Goal: Answer question/provide support

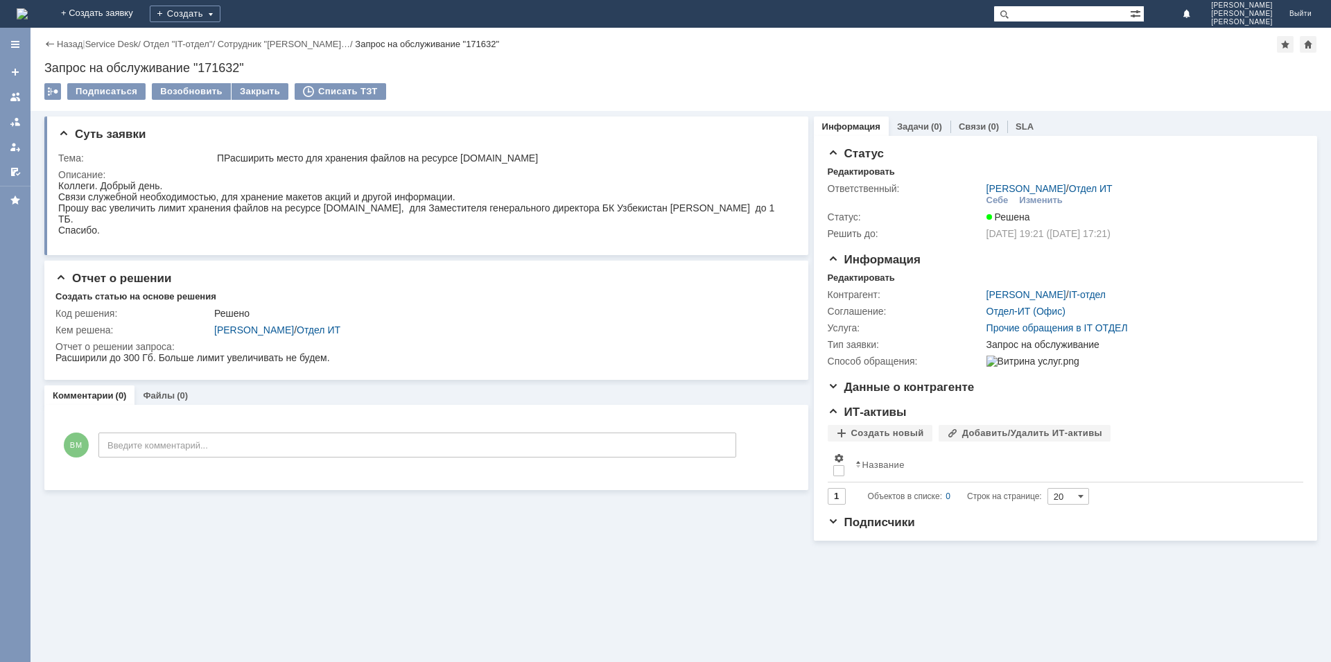
click at [43, 37] on div "Назад | Service Desk / Отдел "IT-отдел" / Сотрудник "[PERSON_NAME]… / Запрос на…" at bounding box center [681, 69] width 1301 height 83
click at [52, 38] on div "Назад | Service Desk / Отдел "IT-отдел" / Сотрудник "[PERSON_NAME]… / Запрос на…" at bounding box center [680, 44] width 1273 height 17
click at [51, 43] on div "Назад" at bounding box center [63, 44] width 38 height 10
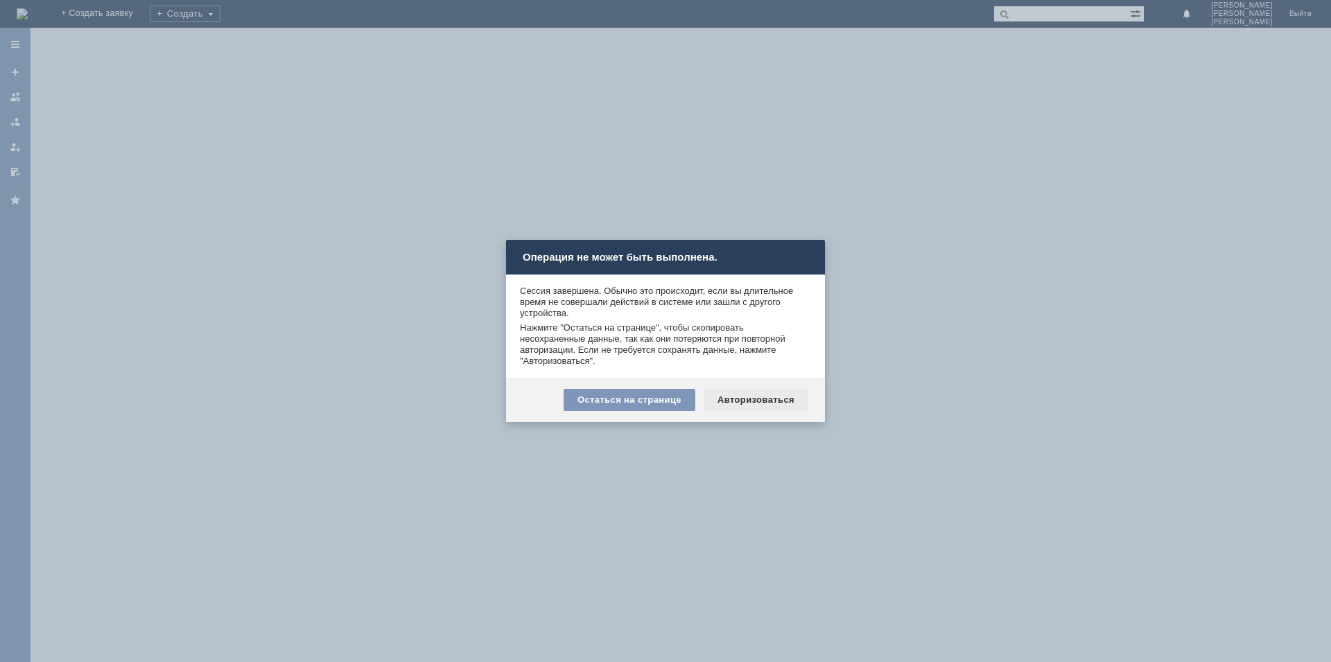
click at [763, 392] on div "Авторизоваться" at bounding box center [756, 400] width 105 height 22
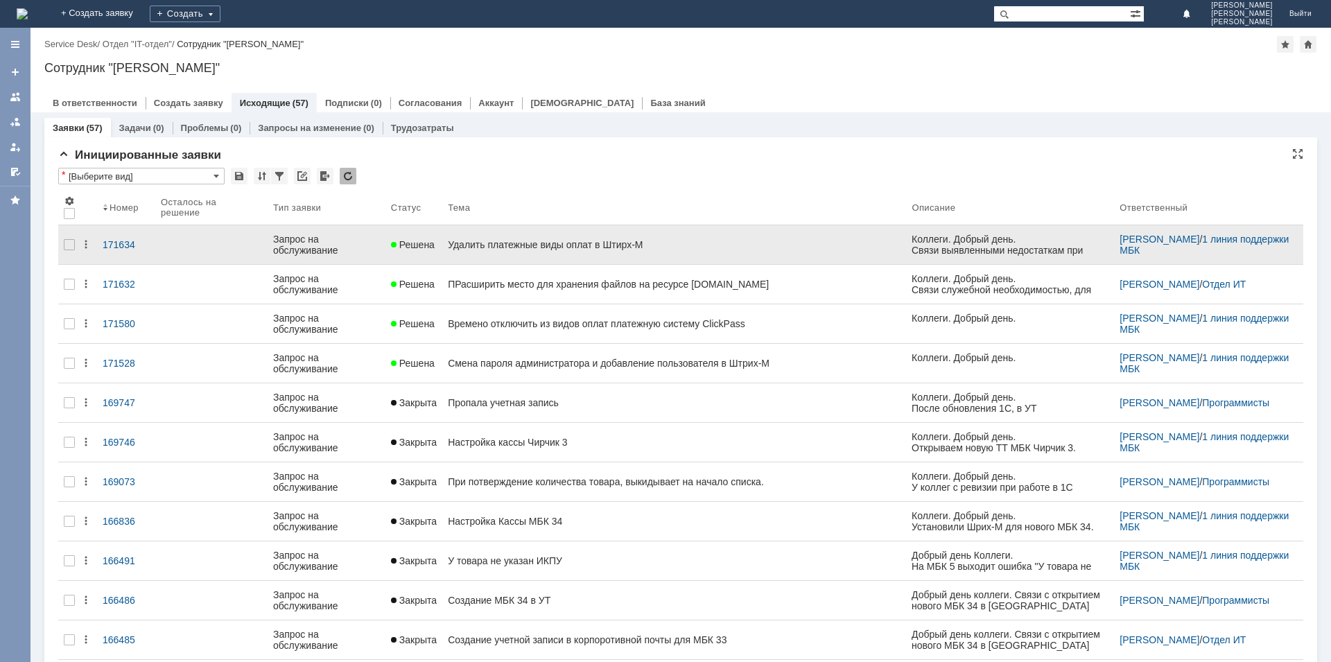
click at [488, 241] on div "Удалить платежные виды оплат в Штирх-М" at bounding box center [674, 244] width 453 height 11
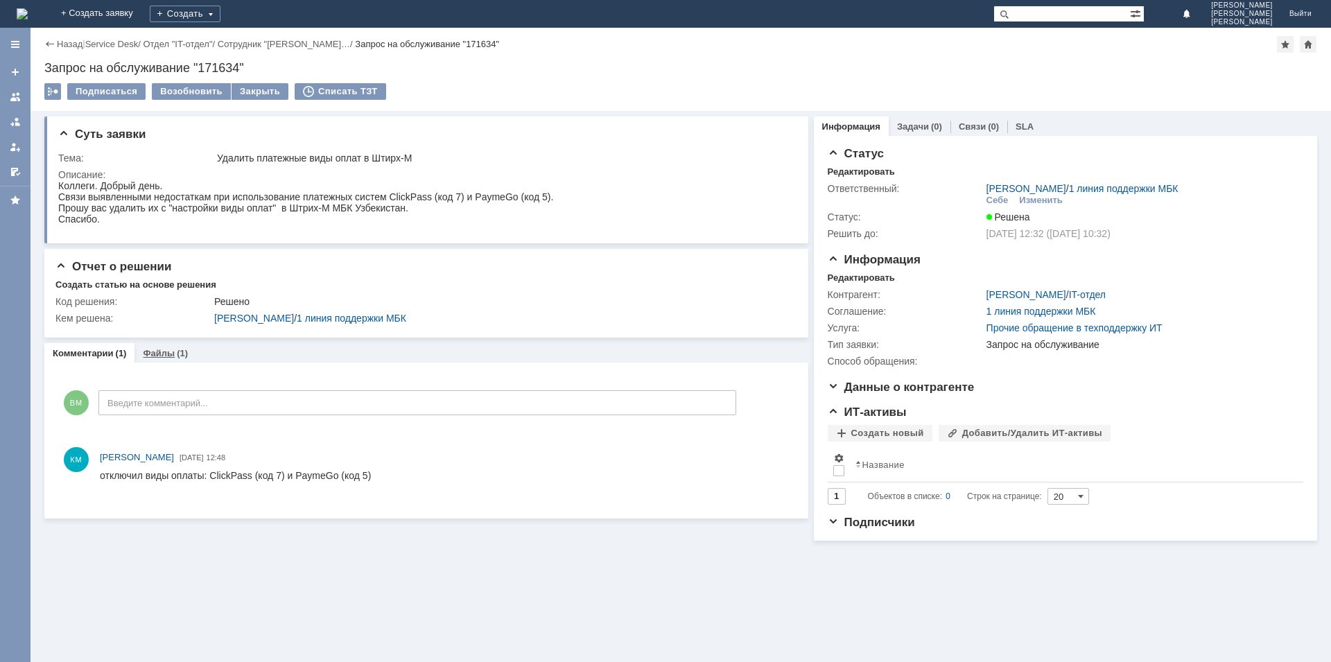
click at [160, 354] on link "Файлы" at bounding box center [159, 353] width 32 height 10
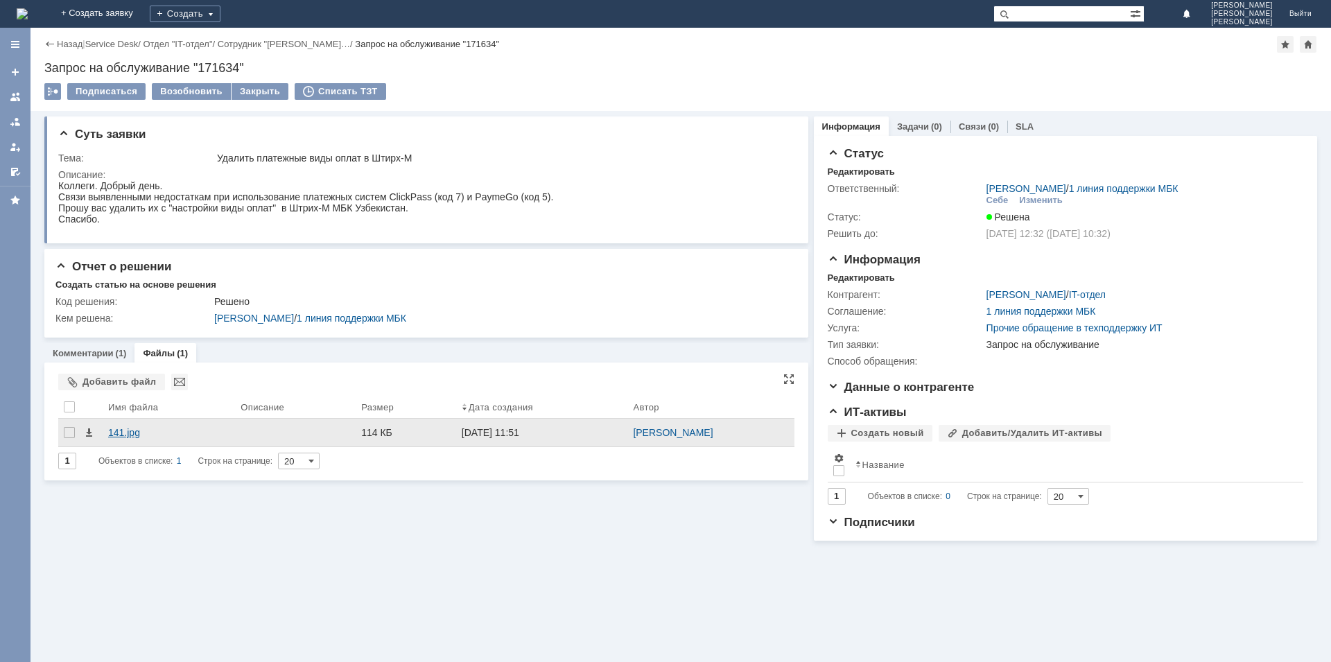
click at [124, 434] on div "141.jpg" at bounding box center [168, 432] width 121 height 11
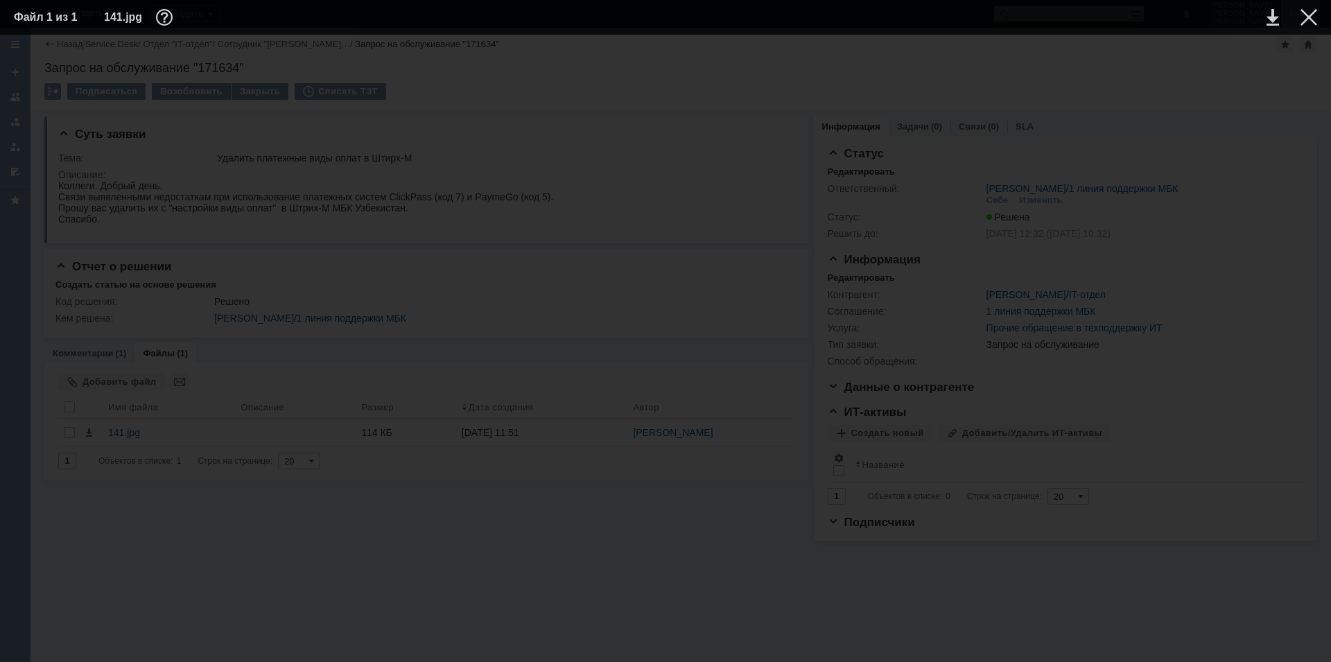
drag, startPoint x: 1313, startPoint y: 15, endPoint x: 1302, endPoint y: 24, distance: 14.2
click at [1311, 17] on div at bounding box center [1309, 17] width 17 height 17
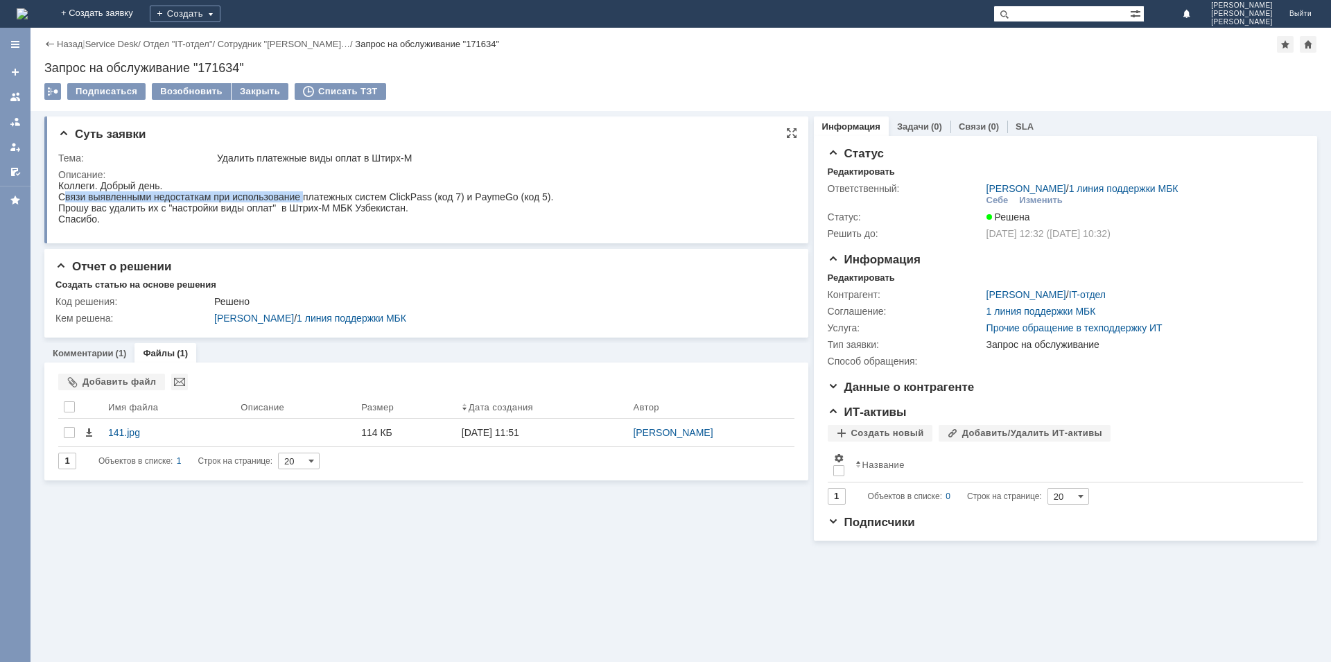
drag, startPoint x: 62, startPoint y: 198, endPoint x: 309, endPoint y: 197, distance: 246.9
click at [309, 197] on div "Коллеги. Добрый день. Связи выявленными недостаткам при использование платежных…" at bounding box center [305, 202] width 495 height 44
click at [333, 193] on div "Коллеги. Добрый день. Связи выявленными недостаткам при использование платежных…" at bounding box center [305, 202] width 495 height 44
drag, startPoint x: 162, startPoint y: 219, endPoint x: 201, endPoint y: 222, distance: 38.9
click at [166, 218] on div "Коллеги. Добрый день. Связи выявленными недостаткам при использование платежных…" at bounding box center [305, 202] width 495 height 44
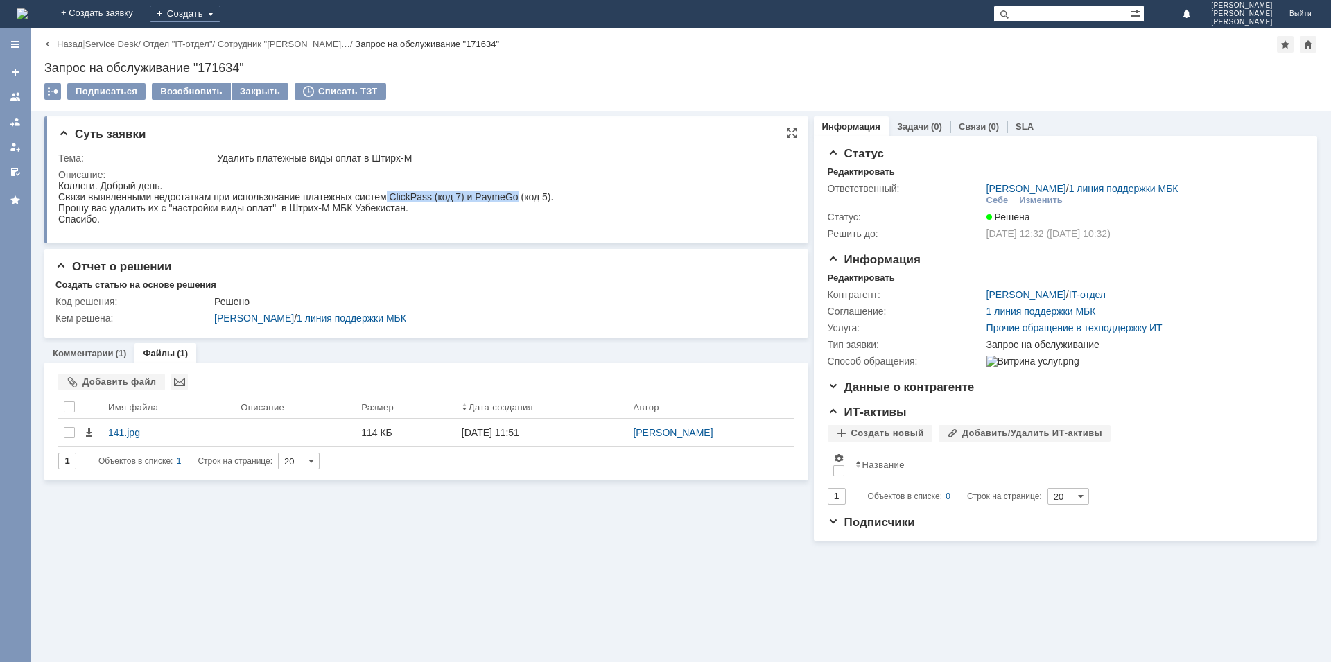
drag, startPoint x: 392, startPoint y: 199, endPoint x: 525, endPoint y: 196, distance: 133.2
click at [525, 196] on div "Коллеги. Добрый день. Связи выявленными недостаткам при использование платежных…" at bounding box center [305, 202] width 495 height 44
copy div "ClickPass (код 7) и PaymeGo"
